Goal: Task Accomplishment & Management: Use online tool/utility

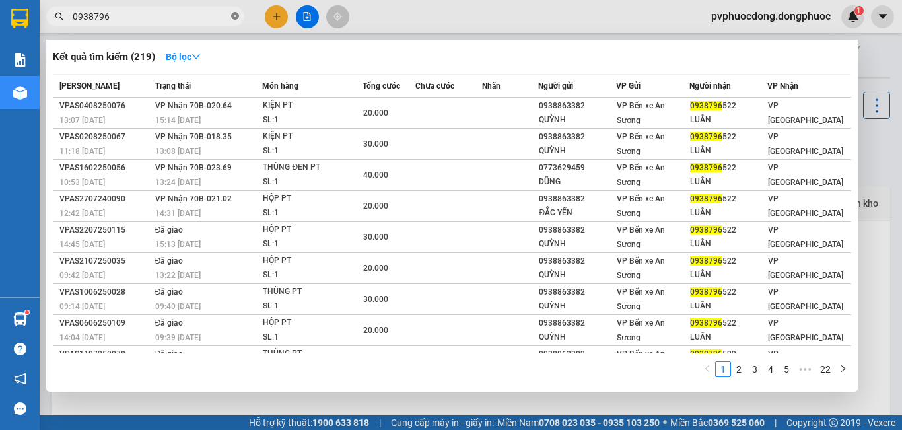
click at [233, 14] on icon "close-circle" at bounding box center [235, 16] width 8 height 8
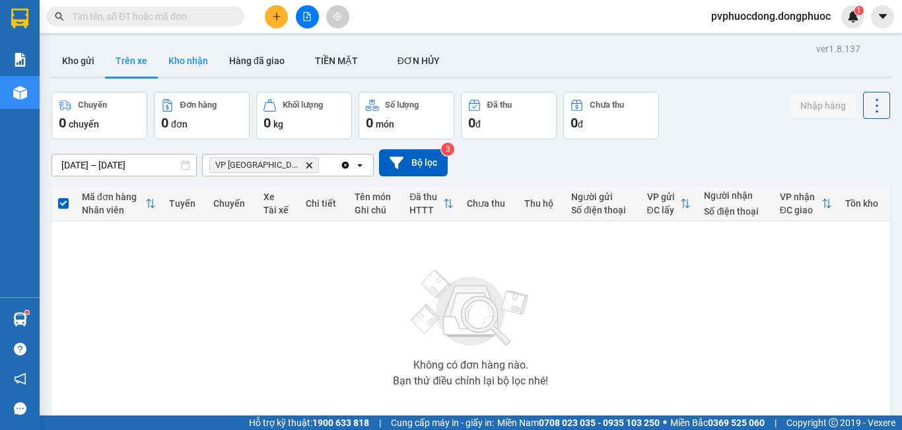
click at [172, 59] on button "Kho nhận" at bounding box center [188, 61] width 61 height 32
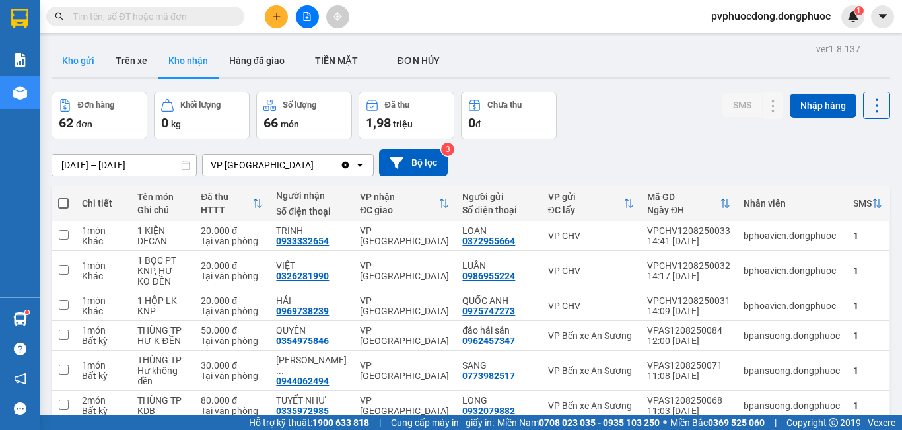
click at [69, 59] on button "Kho gửi" at bounding box center [79, 61] width 54 height 32
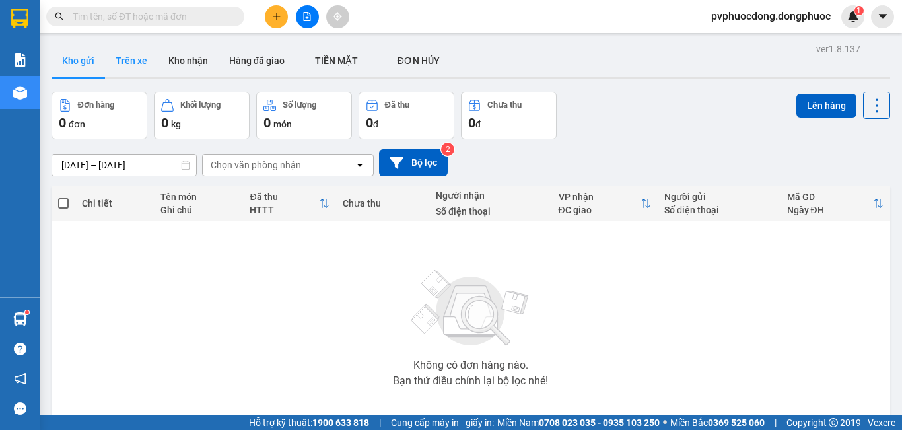
click at [136, 51] on button "Trên xe" at bounding box center [131, 61] width 53 height 32
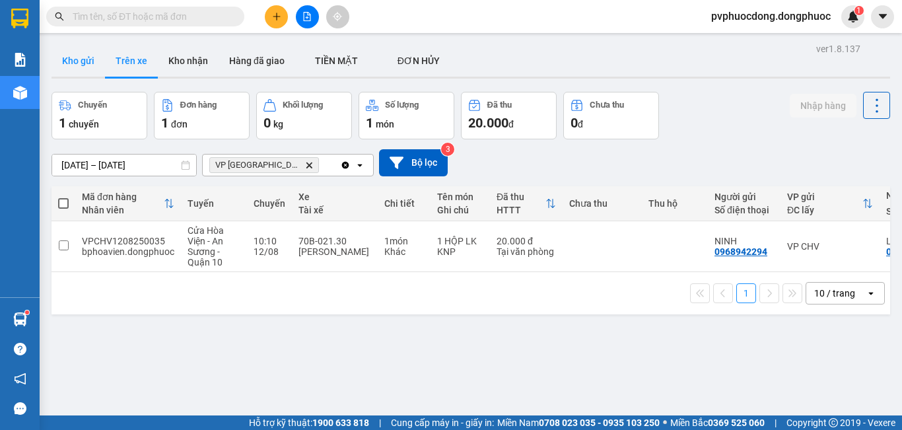
click at [78, 63] on button "Kho gửi" at bounding box center [79, 61] width 54 height 32
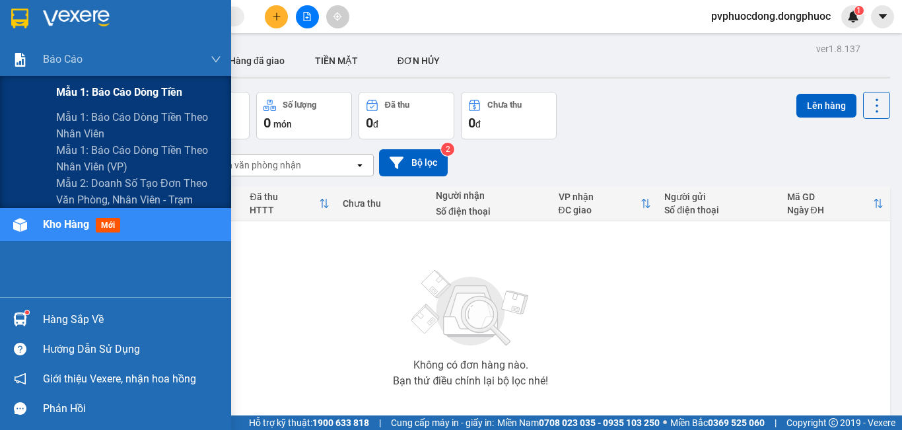
click at [80, 97] on span "Mẫu 1: Báo cáo dòng tiền" at bounding box center [119, 92] width 126 height 17
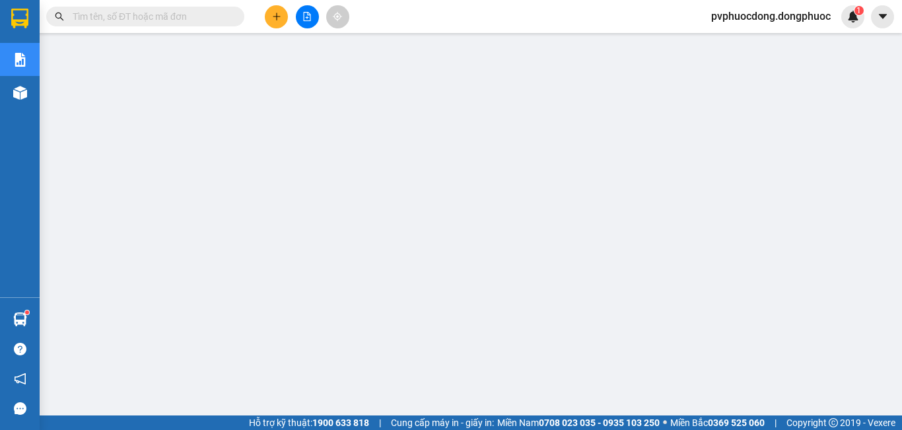
drag, startPoint x: 37, startPoint y: 92, endPoint x: 26, endPoint y: 92, distance: 11.3
click at [34, 92] on div "Kho hàng mới" at bounding box center [20, 92] width 40 height 33
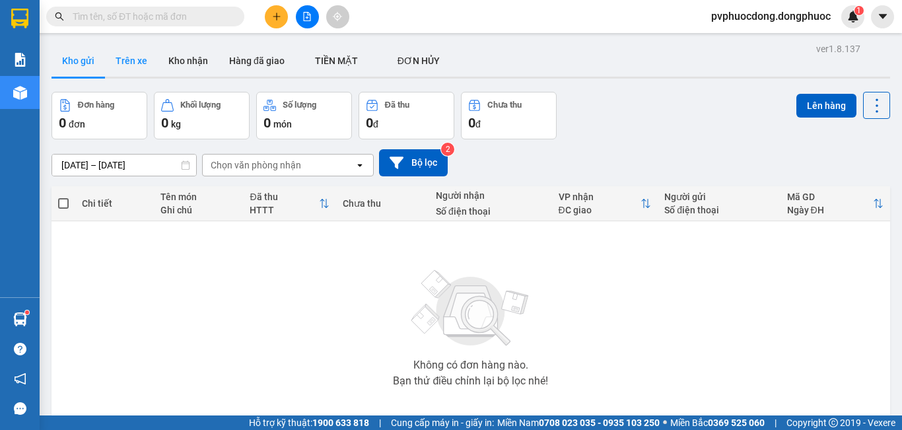
click at [133, 51] on button "Trên xe" at bounding box center [131, 61] width 53 height 32
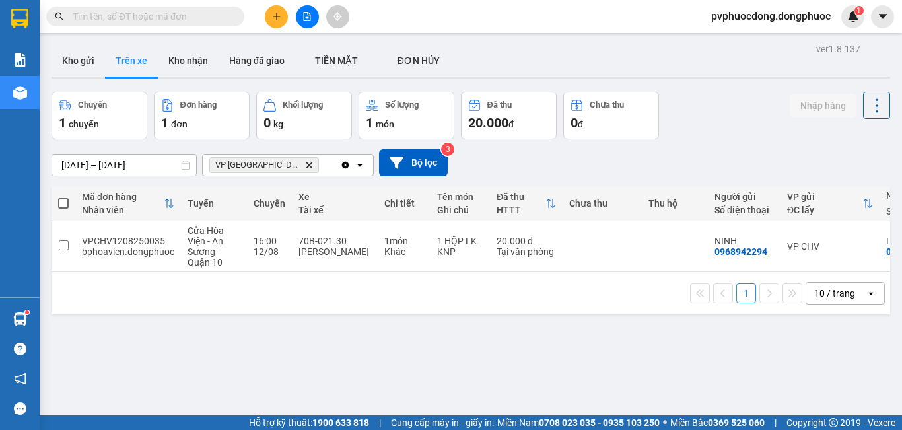
click at [180, 17] on input "text" at bounding box center [151, 16] width 156 height 15
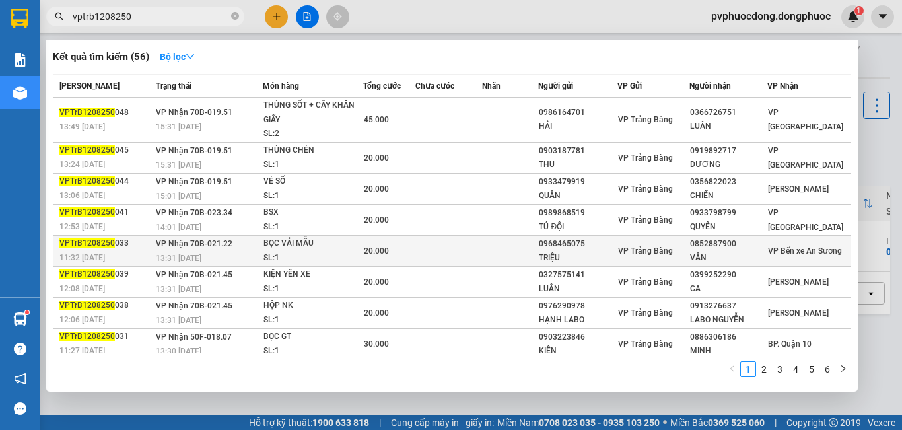
scroll to position [81, 0]
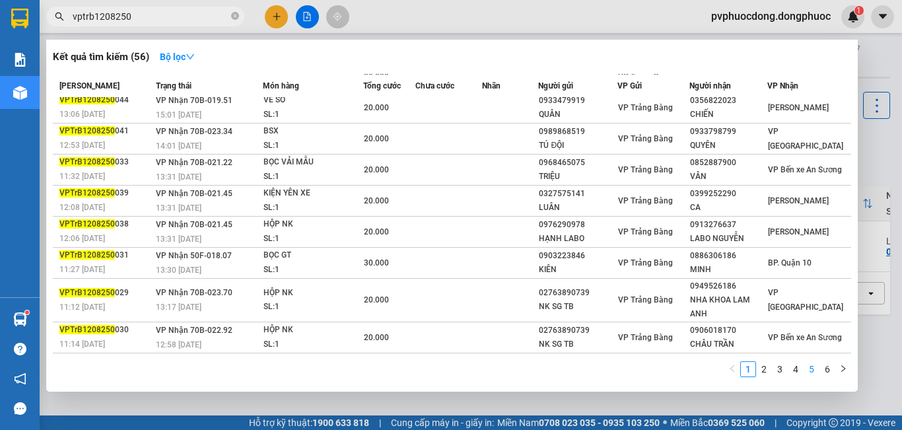
type input "vptrb1208250"
click at [809, 369] on link "5" at bounding box center [812, 369] width 15 height 15
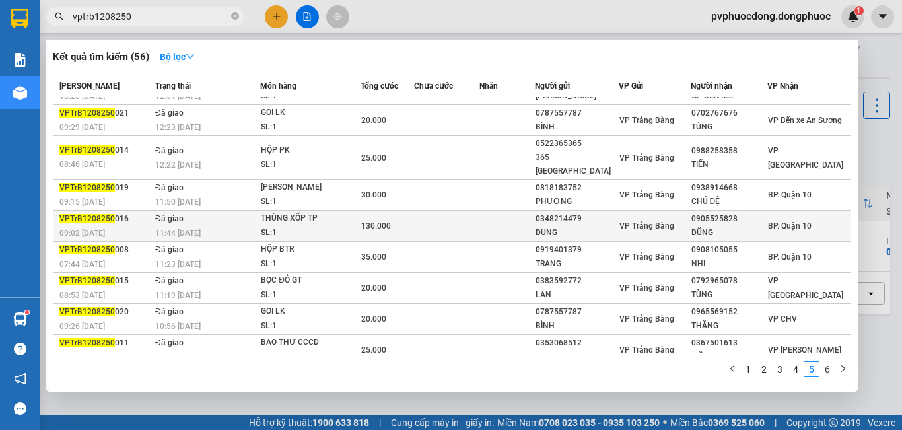
scroll to position [0, 0]
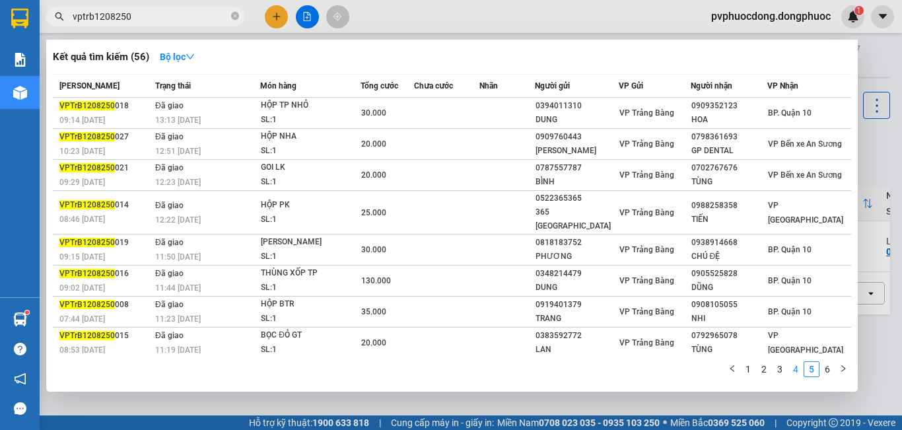
click at [794, 365] on link "4" at bounding box center [796, 369] width 15 height 15
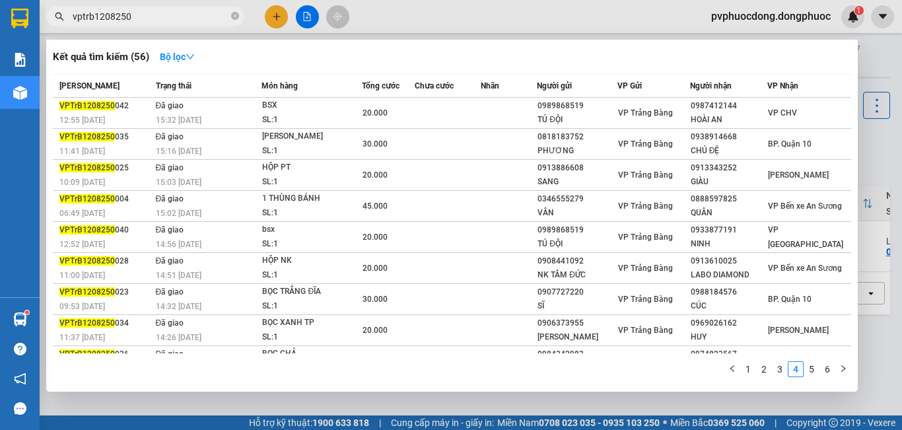
click at [775, 376] on link "3" at bounding box center [780, 369] width 15 height 15
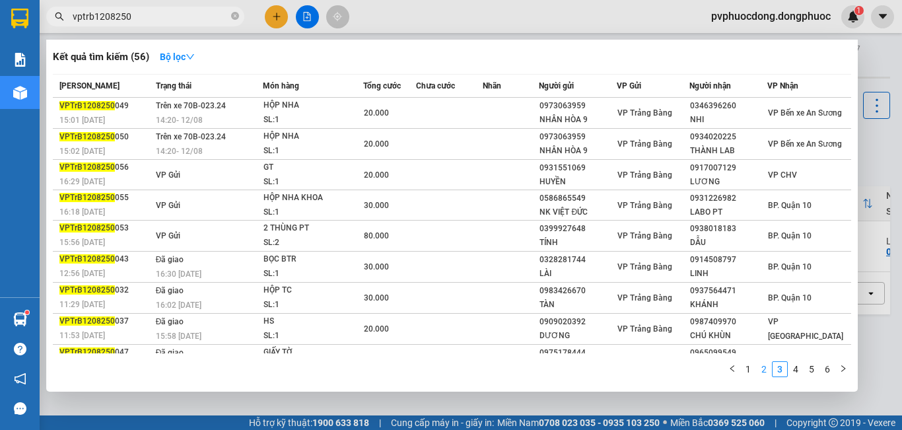
click at [758, 367] on link "2" at bounding box center [764, 369] width 15 height 15
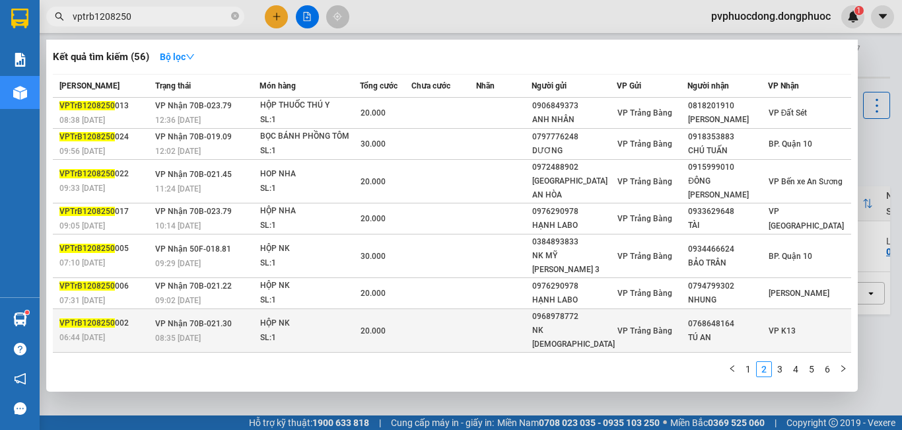
scroll to position [55, 0]
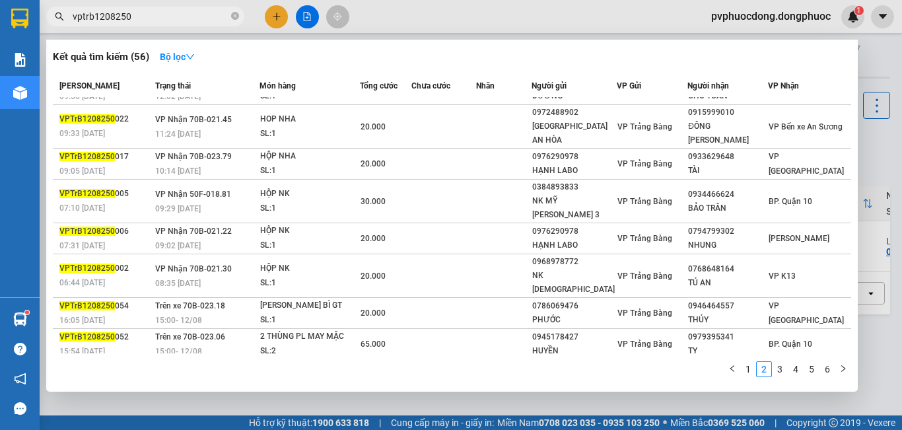
click at [248, 392] on div at bounding box center [451, 215] width 902 height 430
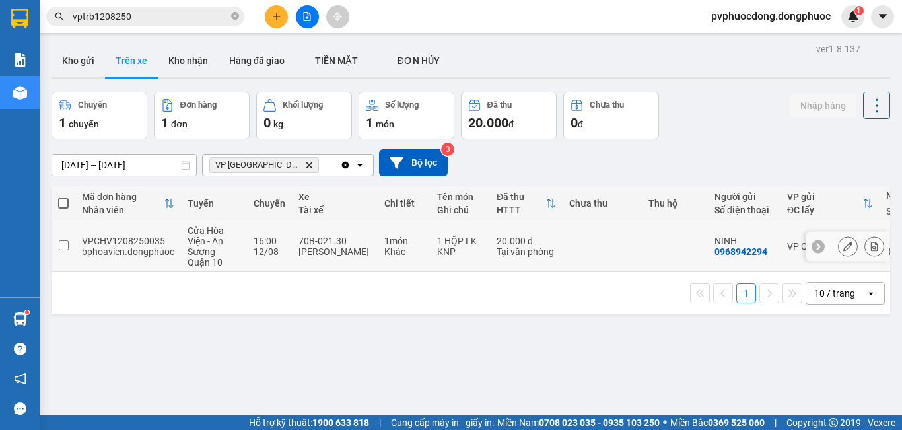
click at [247, 243] on td "16:00 [DATE]" at bounding box center [269, 246] width 45 height 51
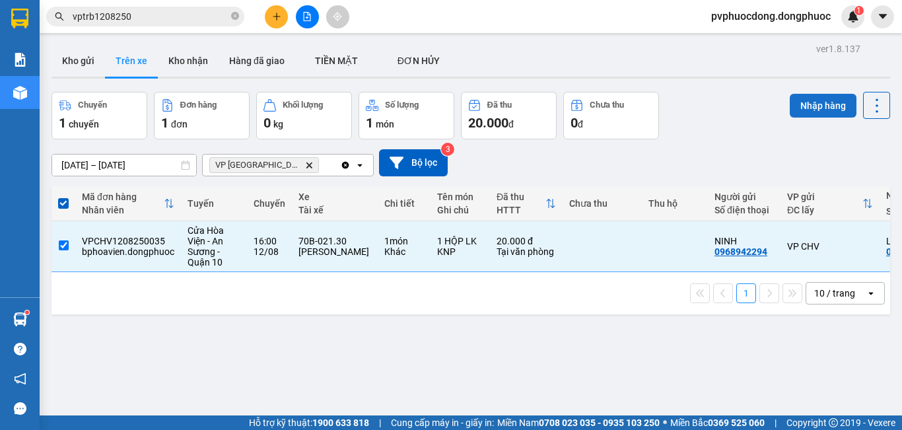
click at [825, 104] on button "Nhập hàng" at bounding box center [823, 106] width 67 height 24
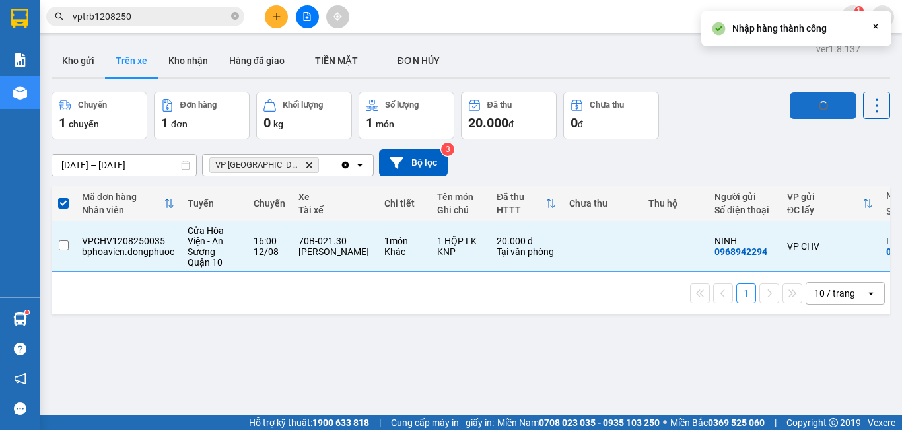
checkbox input "false"
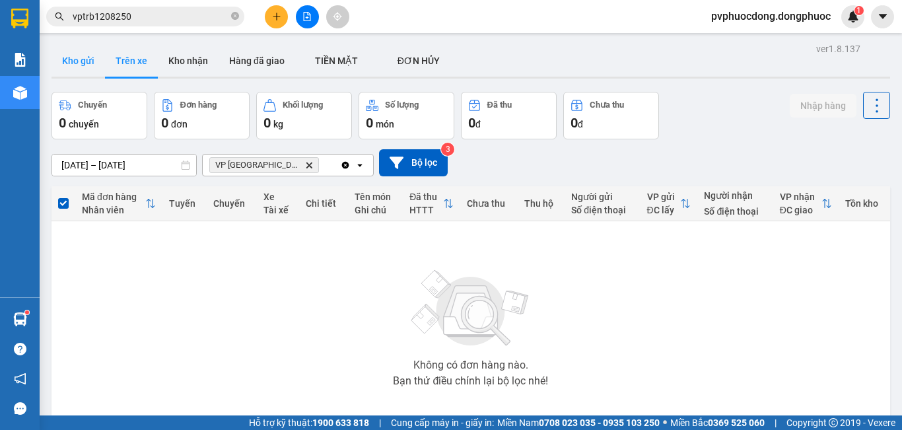
click at [77, 64] on button "Kho gửi" at bounding box center [79, 61] width 54 height 32
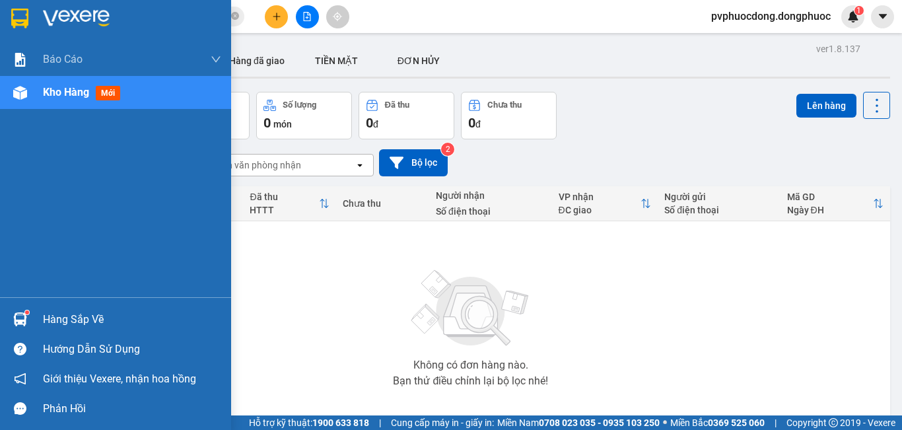
click at [69, 322] on div "Hàng sắp về" at bounding box center [132, 320] width 178 height 20
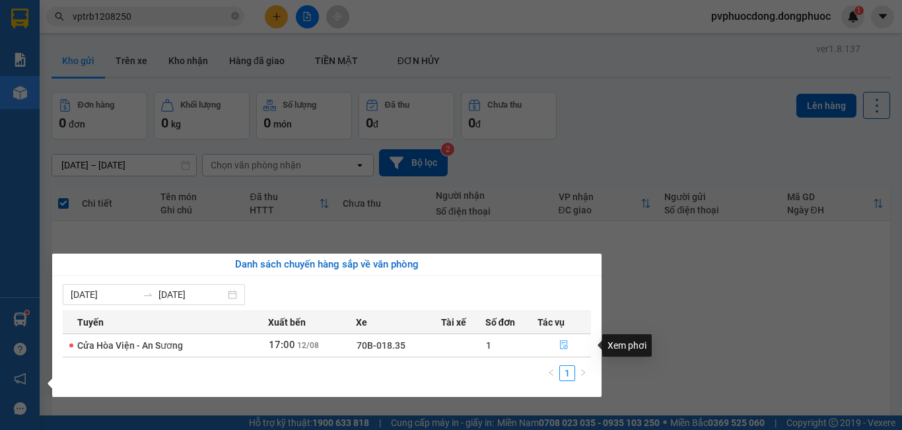
click at [565, 342] on icon "file-done" at bounding box center [564, 344] width 9 height 9
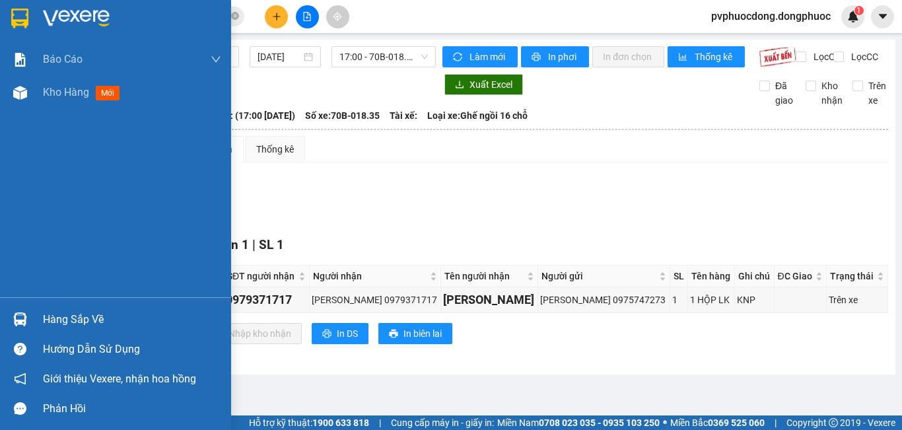
click at [55, 320] on div "Hàng sắp về" at bounding box center [132, 320] width 178 height 20
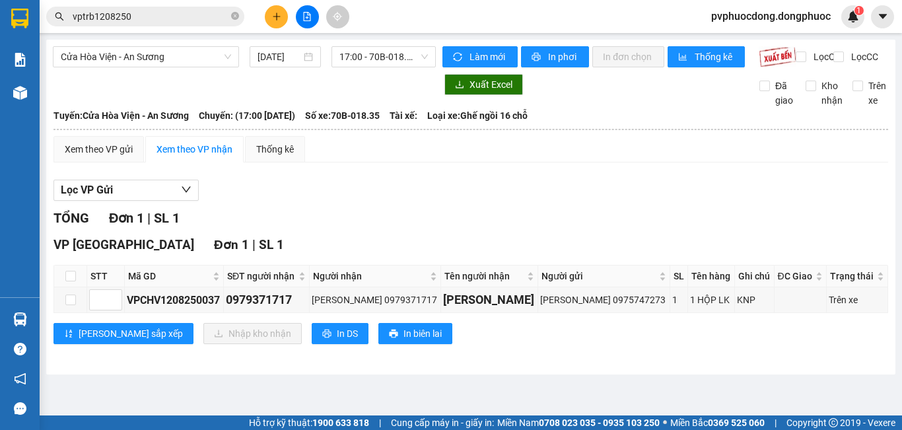
click at [611, 198] on section "Kết quả [PERSON_NAME] ( 56 ) Bộ lọc Mã ĐH Trạng thái Món hàng Tổng [PERSON_NAME…" at bounding box center [451, 215] width 902 height 430
click at [69, 281] on input "checkbox" at bounding box center [70, 276] width 11 height 11
checkbox input "true"
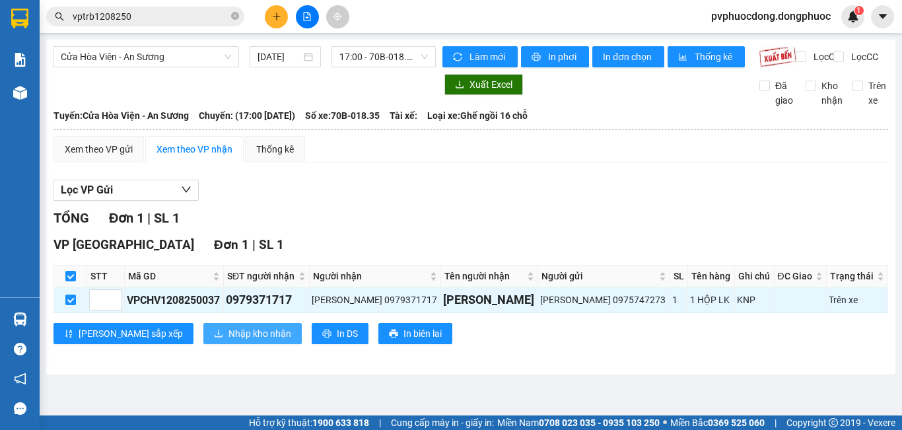
click at [229, 341] on span "Nhập kho nhận" at bounding box center [260, 333] width 63 height 15
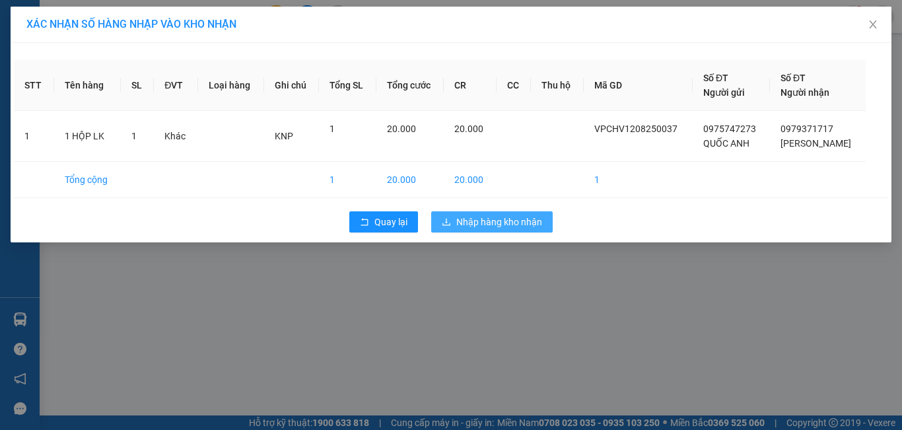
click at [476, 225] on span "Nhập hàng kho nhận" at bounding box center [500, 222] width 86 height 15
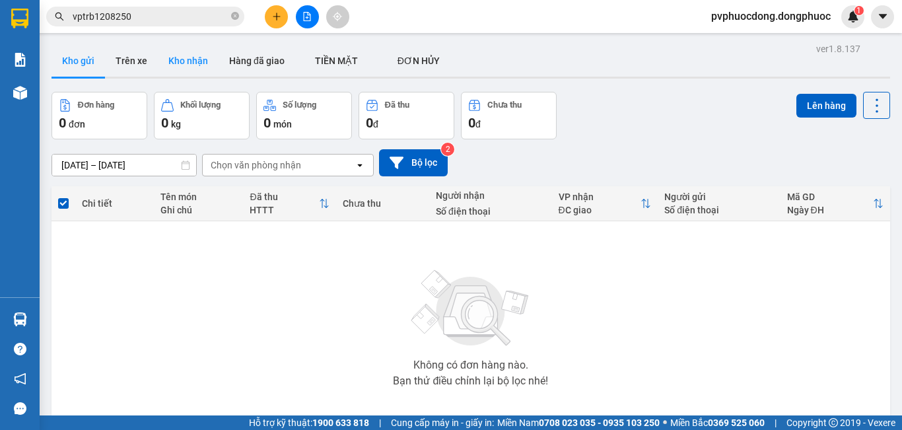
click at [180, 65] on button "Kho nhận" at bounding box center [188, 61] width 61 height 32
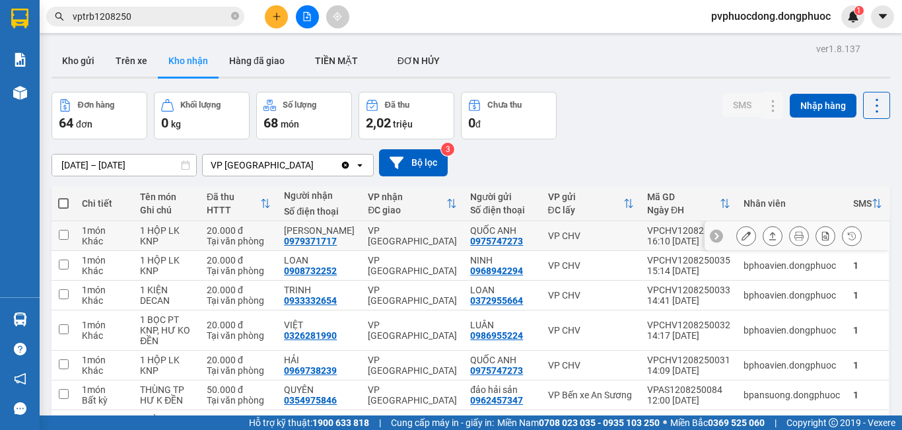
click at [742, 239] on icon at bounding box center [746, 235] width 9 height 9
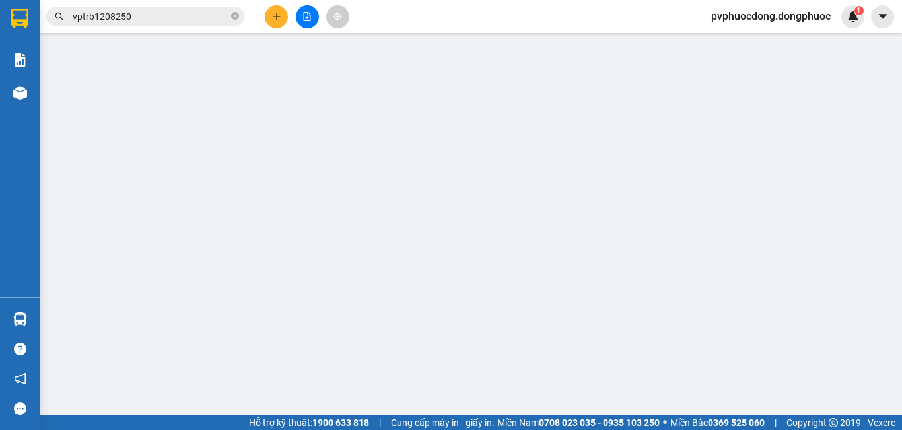
type input "0975747273"
type input "QUỐC ANH"
type input "0979371717"
type input "[PERSON_NAME]"
type input "20.000"
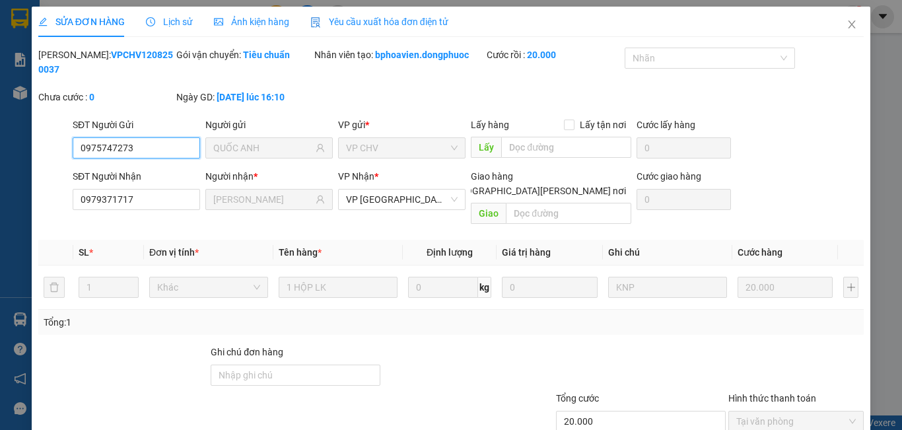
scroll to position [55, 0]
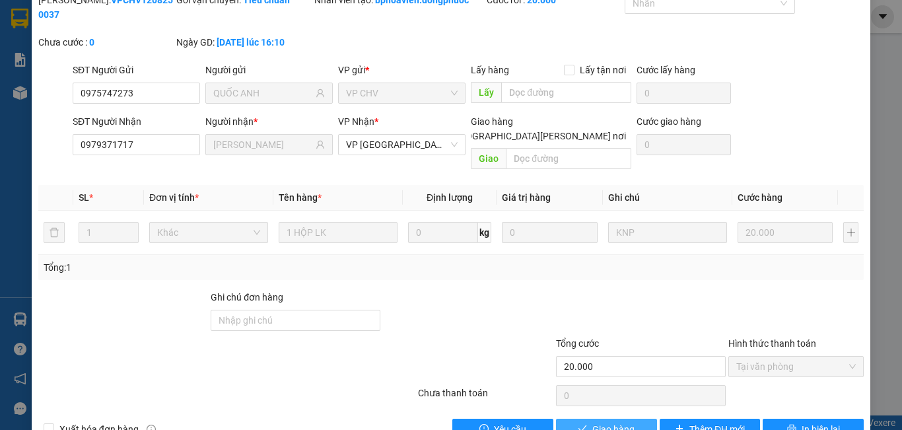
click at [616, 422] on span "Giao hàng" at bounding box center [614, 429] width 42 height 15
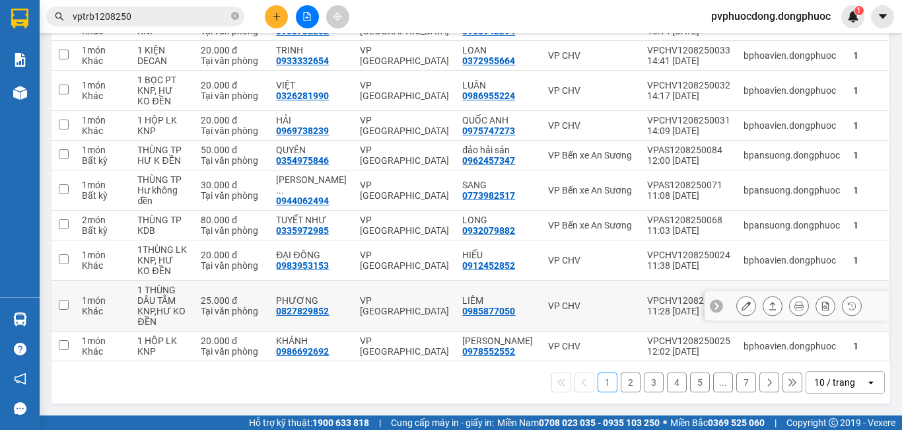
scroll to position [12, 0]
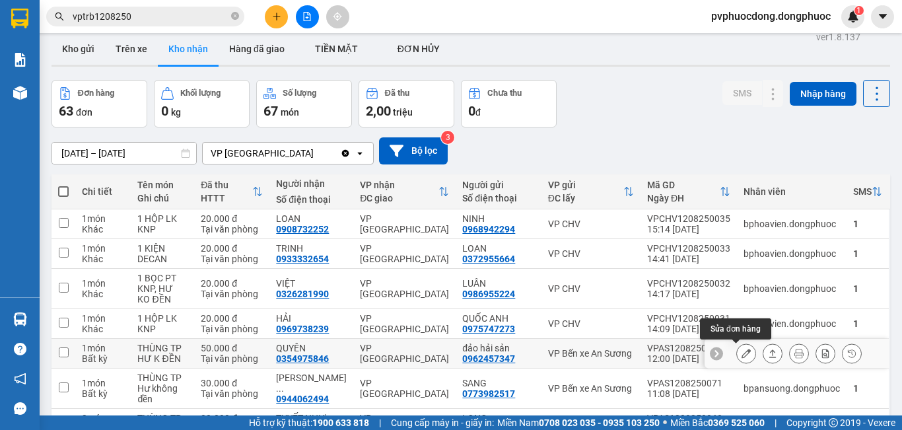
click at [737, 353] on button at bounding box center [746, 353] width 18 height 23
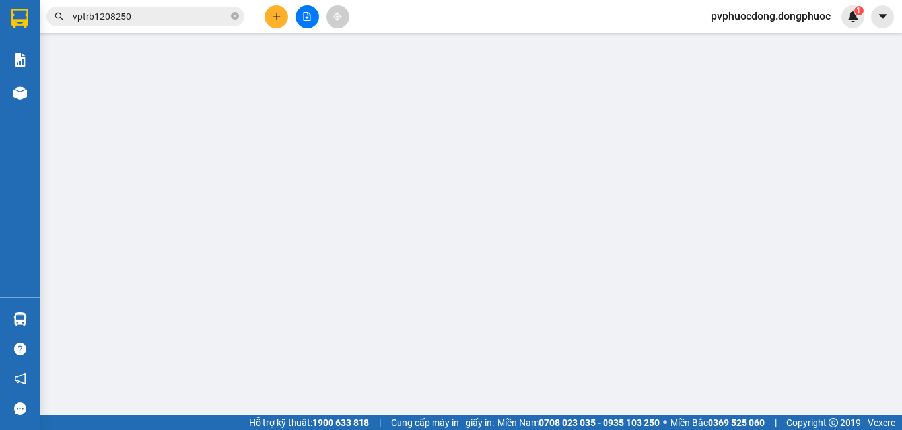
type input "0962457347"
type input "đảo hải sản"
type input "0354975846"
type input "QUYÊN"
type input "50.000"
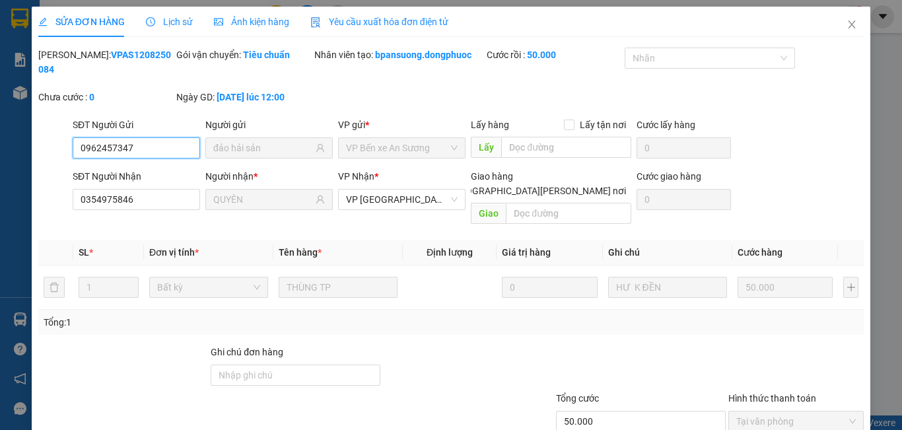
scroll to position [61, 0]
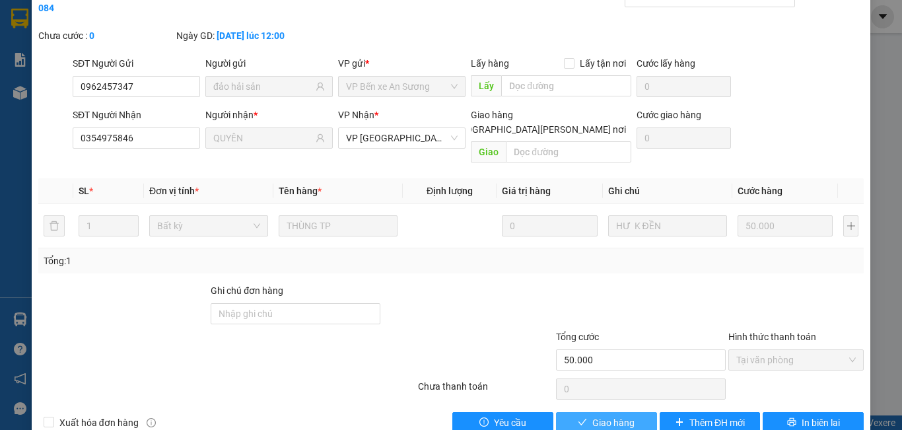
click at [618, 416] on span "Giao hàng" at bounding box center [614, 423] width 42 height 15
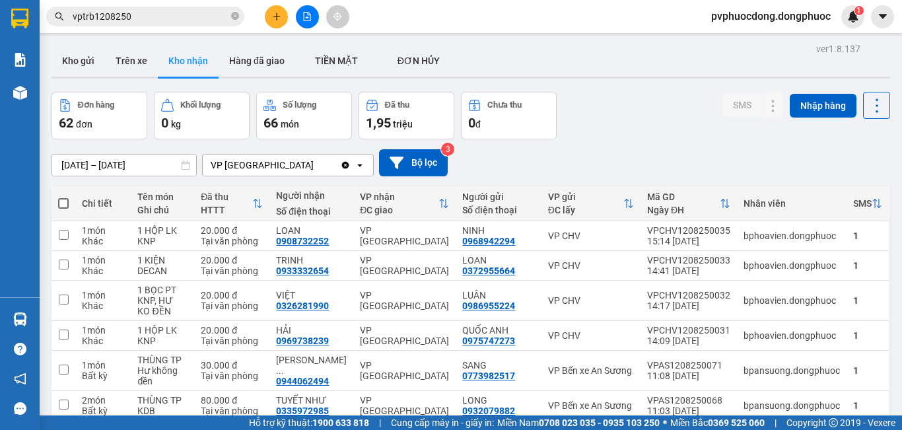
click at [157, 20] on input "vptrb1208250" at bounding box center [151, 16] width 156 height 15
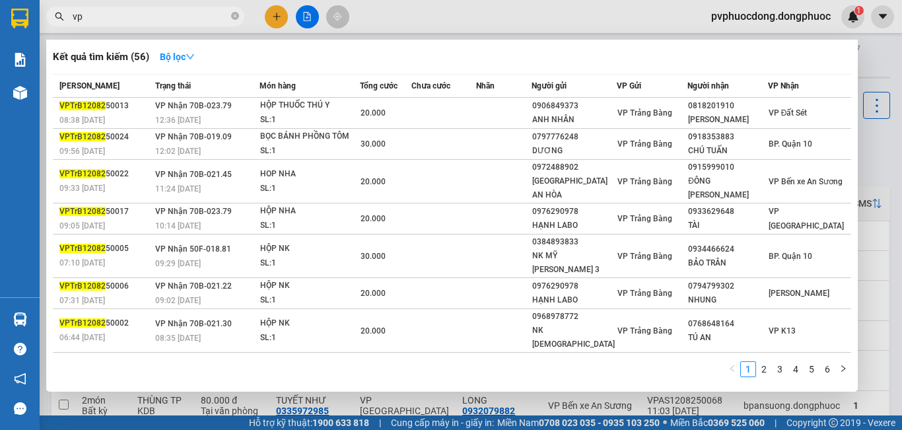
type input "v"
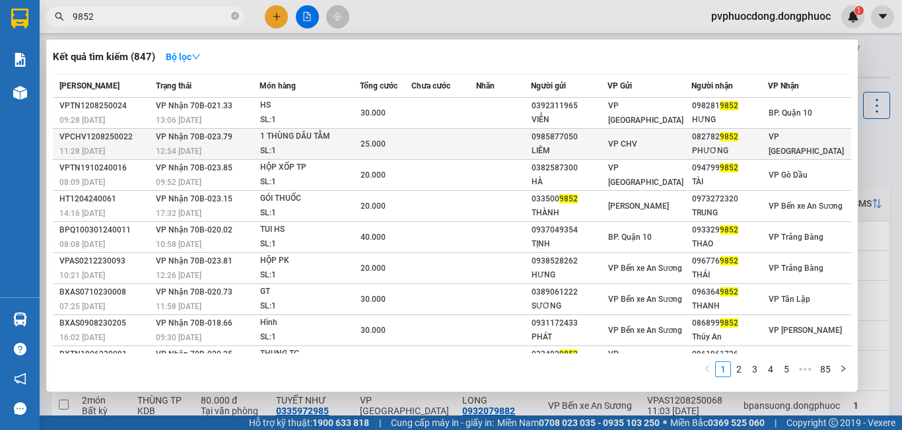
type input "9852"
click at [488, 151] on td at bounding box center [503, 144] width 55 height 31
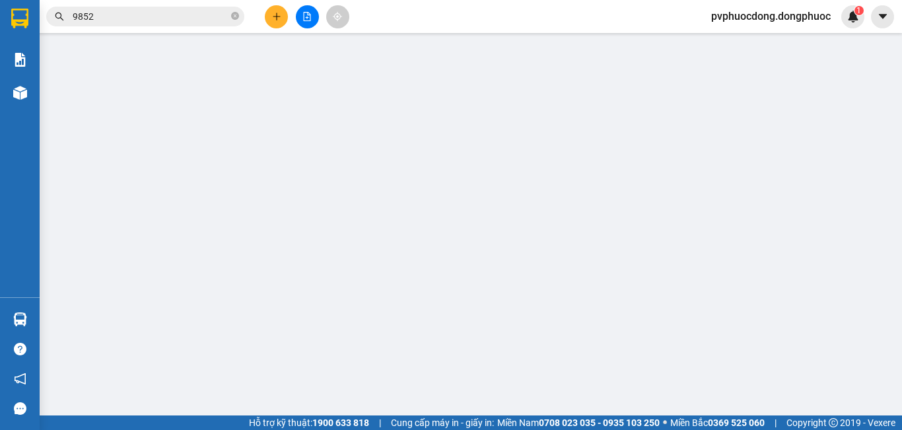
type input "0985877050"
type input "LIÊM"
type input "0827829852"
type input "PHƯƠNG"
type input "25.000"
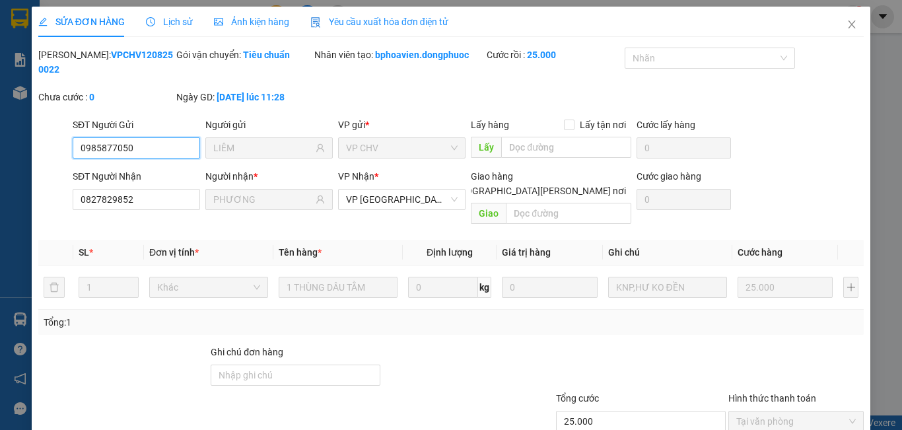
scroll to position [61, 0]
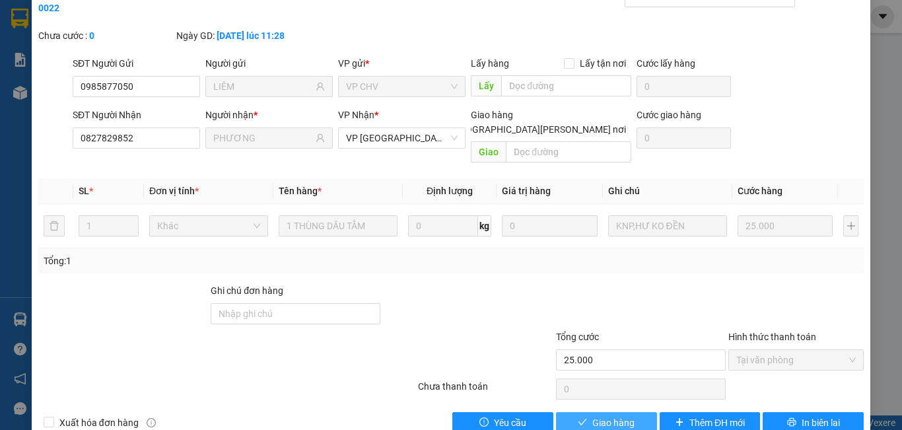
click at [599, 416] on span "Giao hàng" at bounding box center [614, 423] width 42 height 15
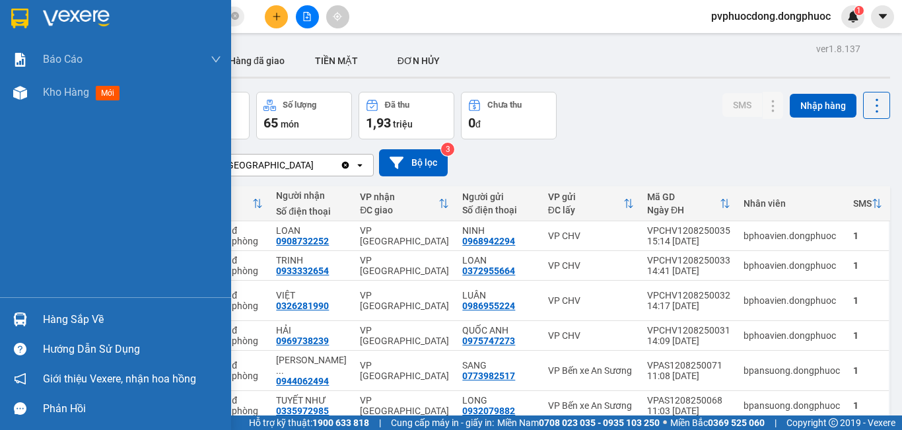
click at [85, 319] on div "Hàng sắp về" at bounding box center [132, 320] width 178 height 20
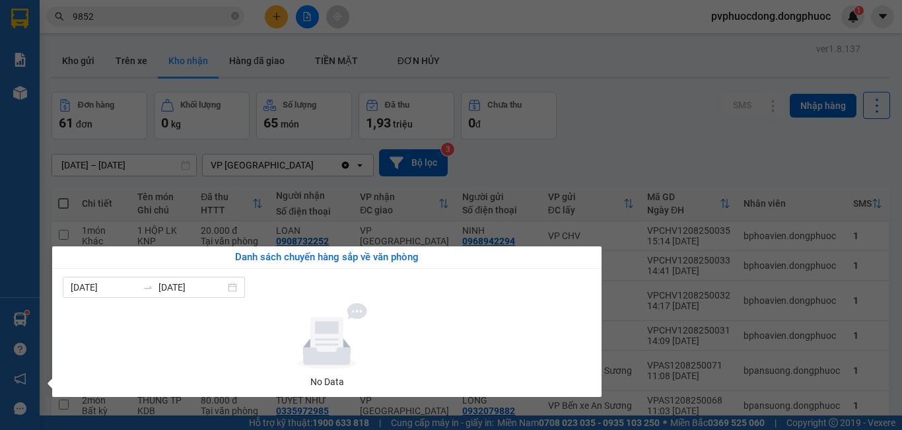
click at [709, 131] on section "Kết quả [PERSON_NAME] ( 847 ) Bộ lọc Mã ĐH Trạng thái Món hàng Tổng [PERSON_NAM…" at bounding box center [451, 215] width 902 height 430
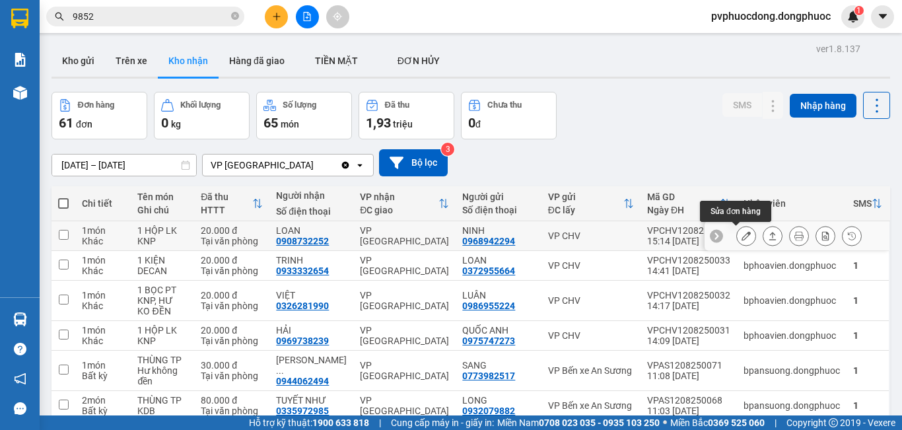
click at [737, 239] on button at bounding box center [746, 236] width 18 height 23
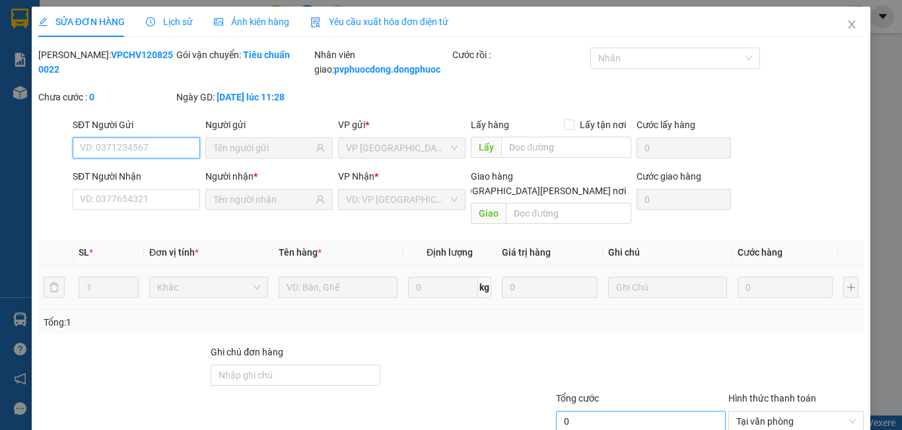
type input "0968942294"
type input "NINH"
type input "0908732252"
type input "LOAN"
type input "20.000"
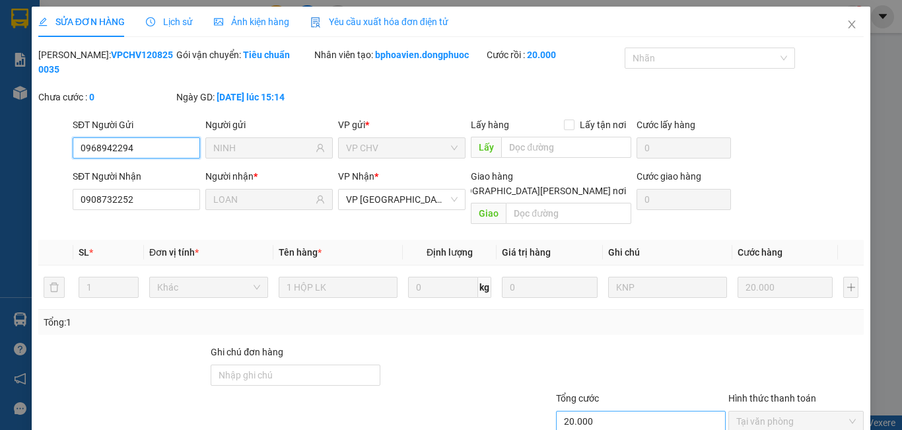
scroll to position [61, 0]
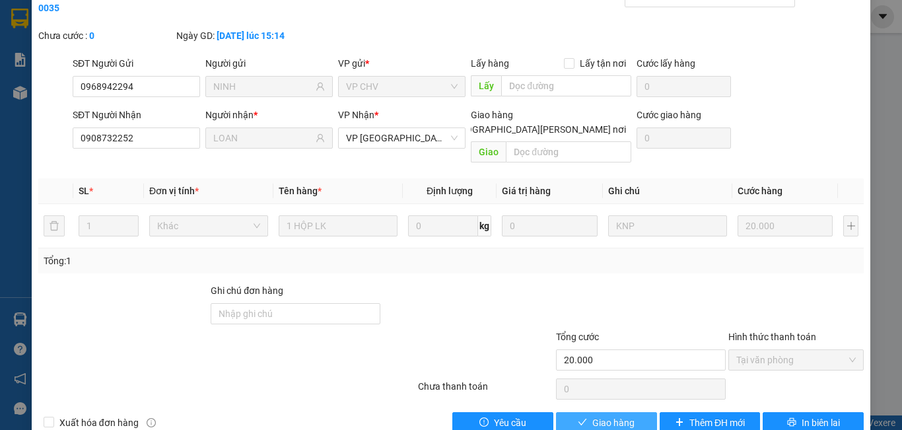
click at [618, 416] on span "Giao hàng" at bounding box center [614, 423] width 42 height 15
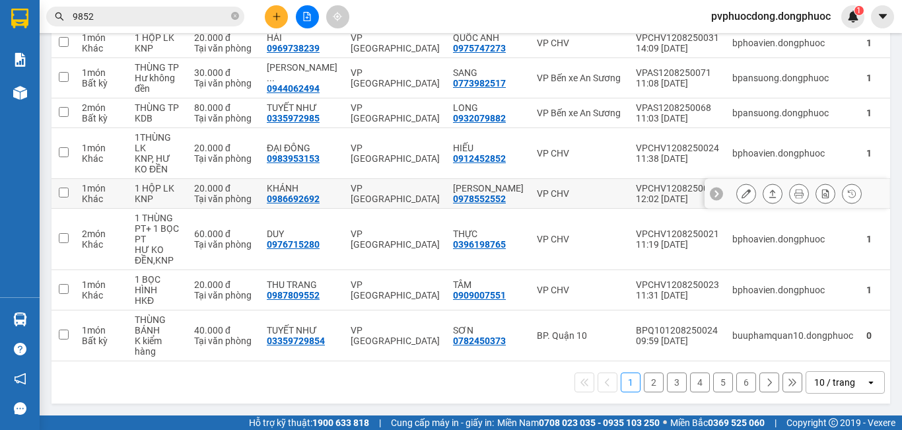
scroll to position [65, 0]
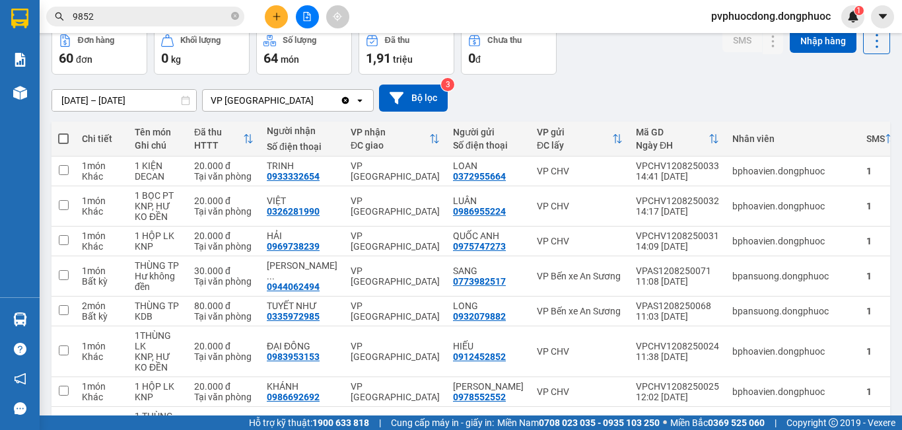
click at [113, 22] on input "9852" at bounding box center [151, 16] width 156 height 15
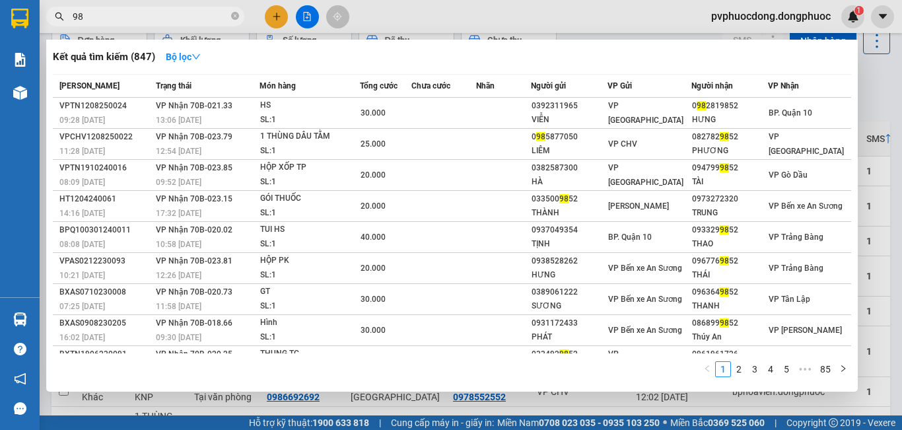
type input "9"
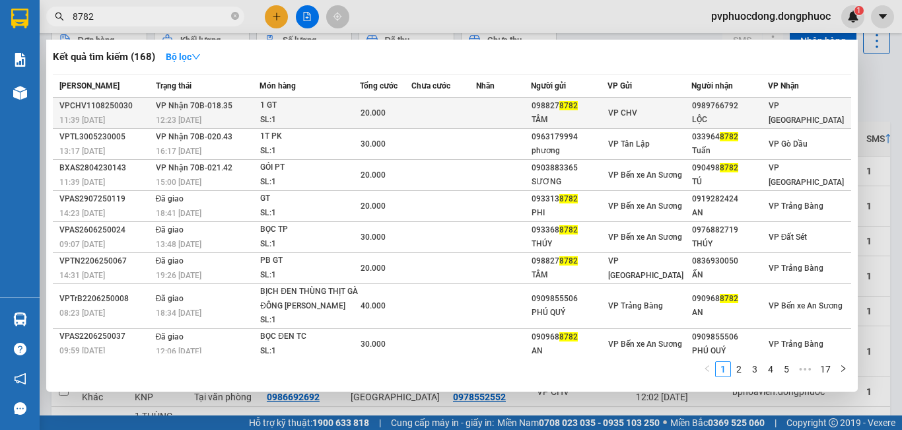
type input "8782"
click at [503, 112] on td at bounding box center [503, 113] width 55 height 31
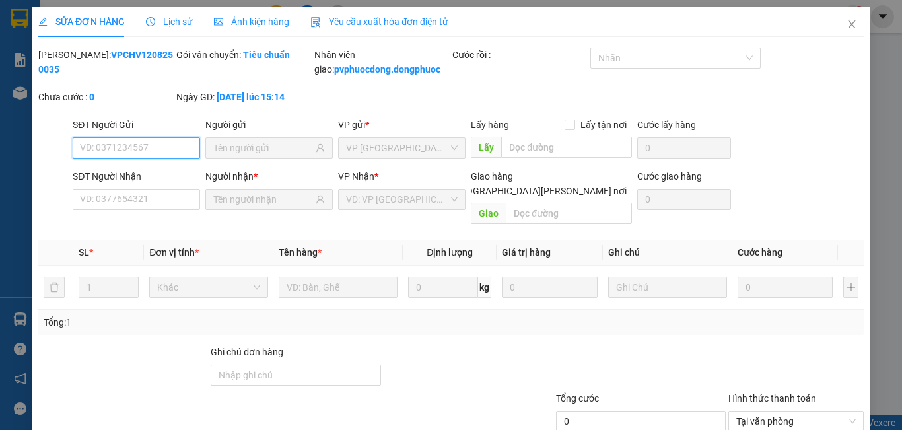
type input "0988278782"
type input "TÂM"
type input "0989766792"
type input "LỘC"
type input "20.000"
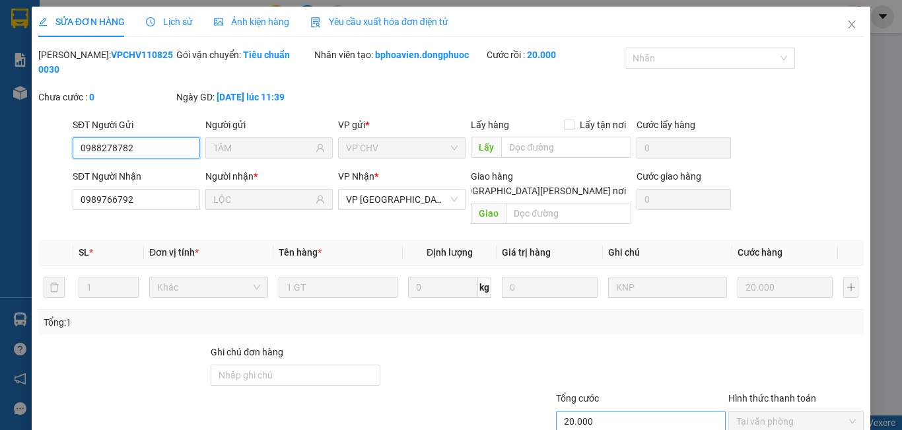
scroll to position [61, 0]
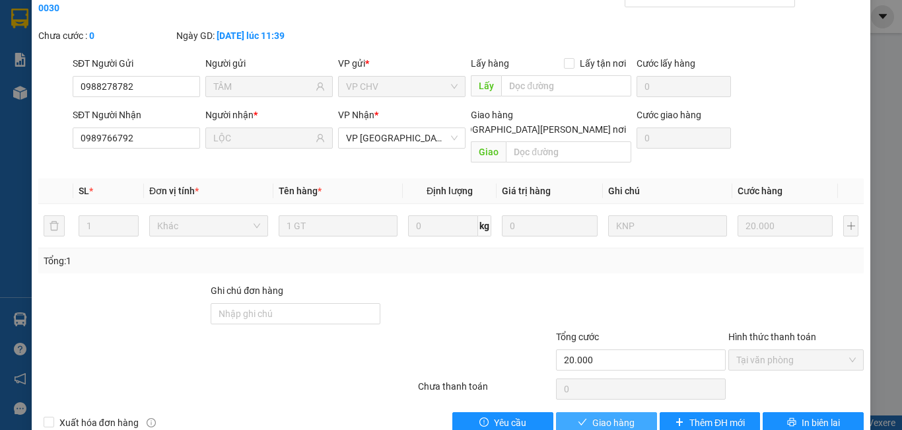
click at [599, 416] on span "Giao hàng" at bounding box center [614, 423] width 42 height 15
